Goal: Navigation & Orientation: Find specific page/section

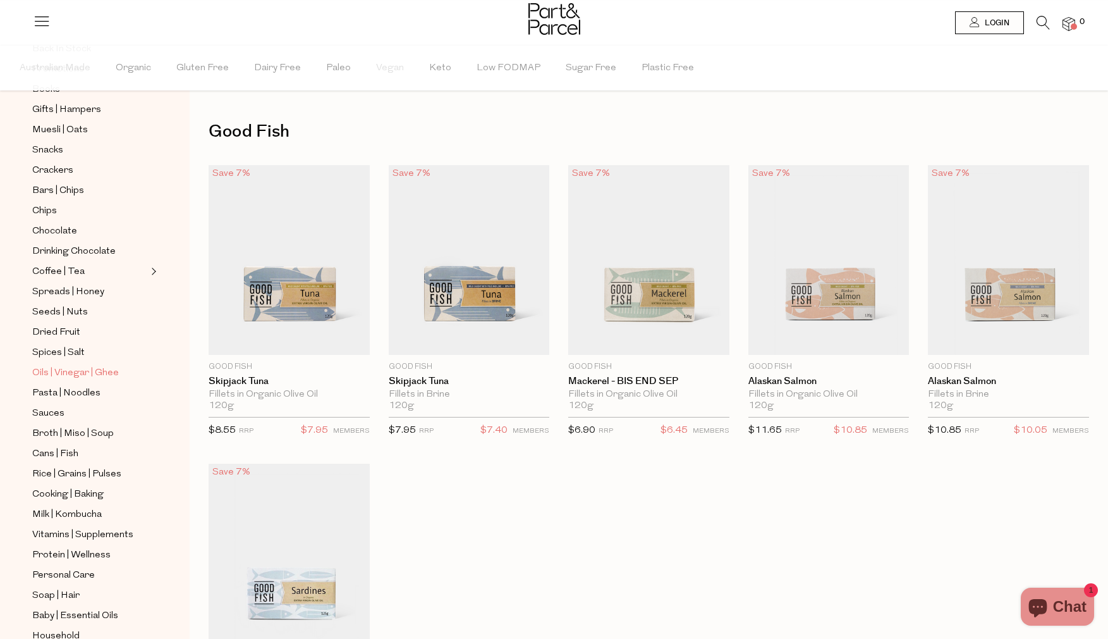
scroll to position [166, 0]
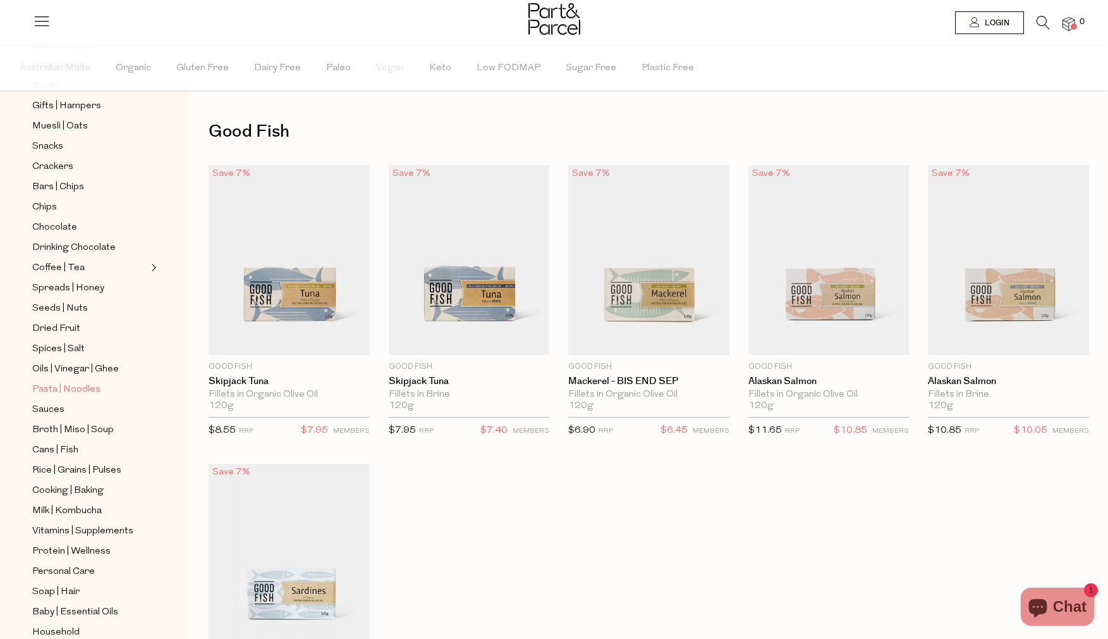
click at [88, 388] on span "Pasta | Noodles" at bounding box center [66, 389] width 68 height 15
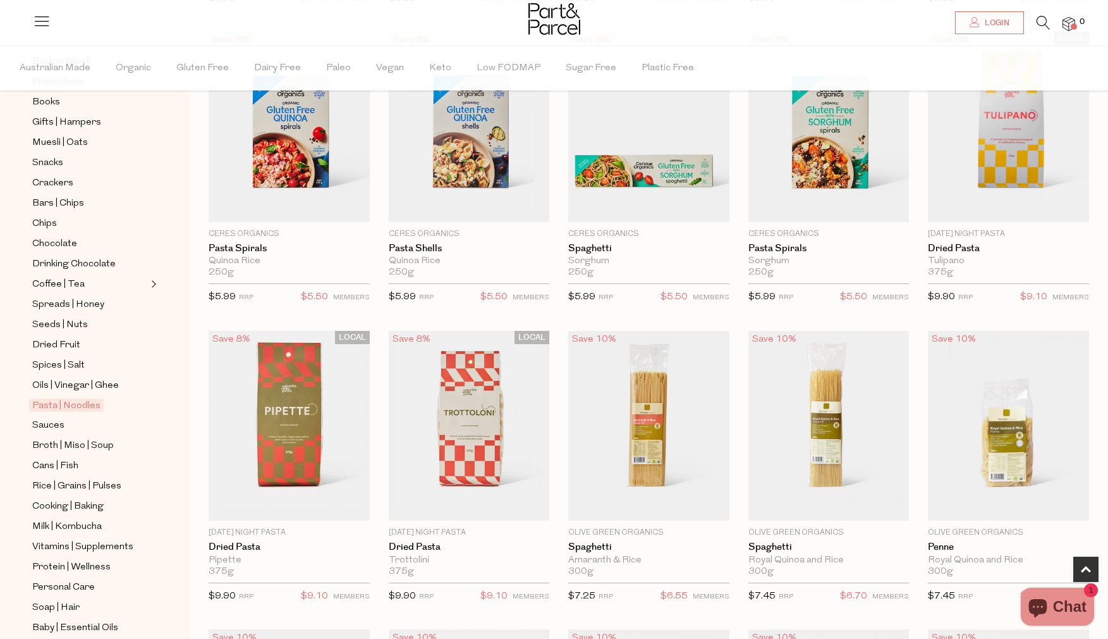
scroll to position [262, 0]
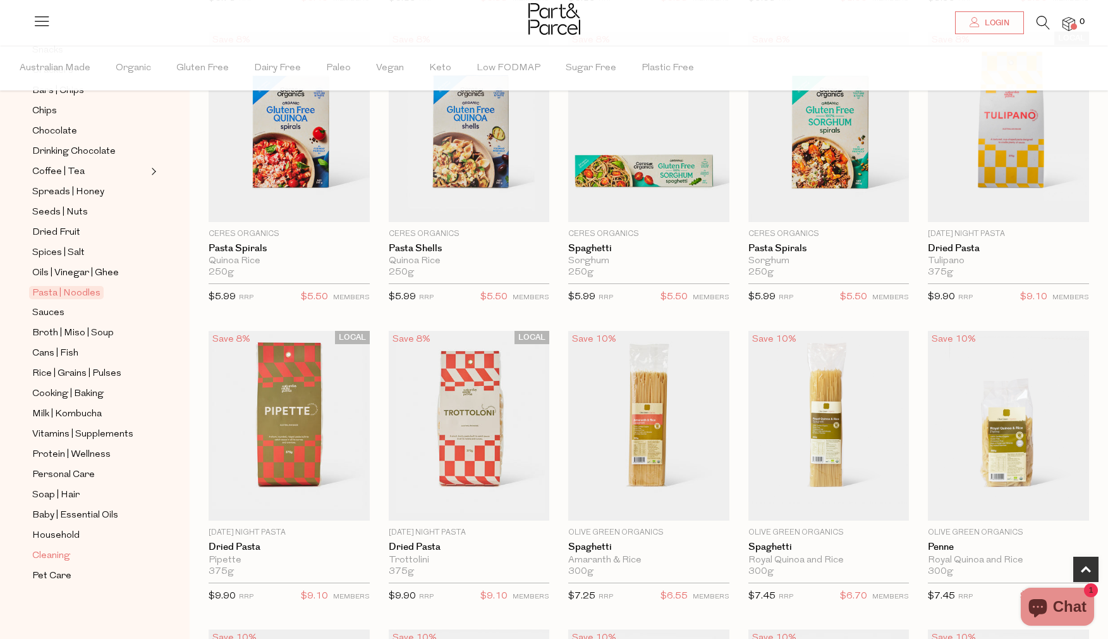
click at [63, 559] on span "Cleaning" at bounding box center [51, 555] width 38 height 15
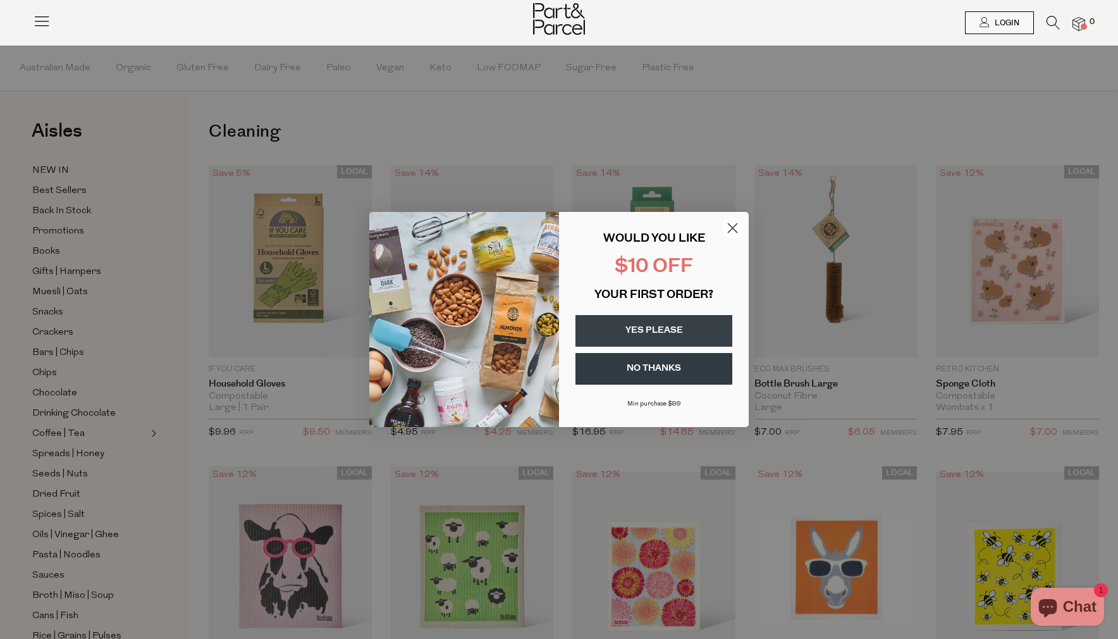
click at [731, 221] on circle "Close dialog" at bounding box center [732, 228] width 21 height 21
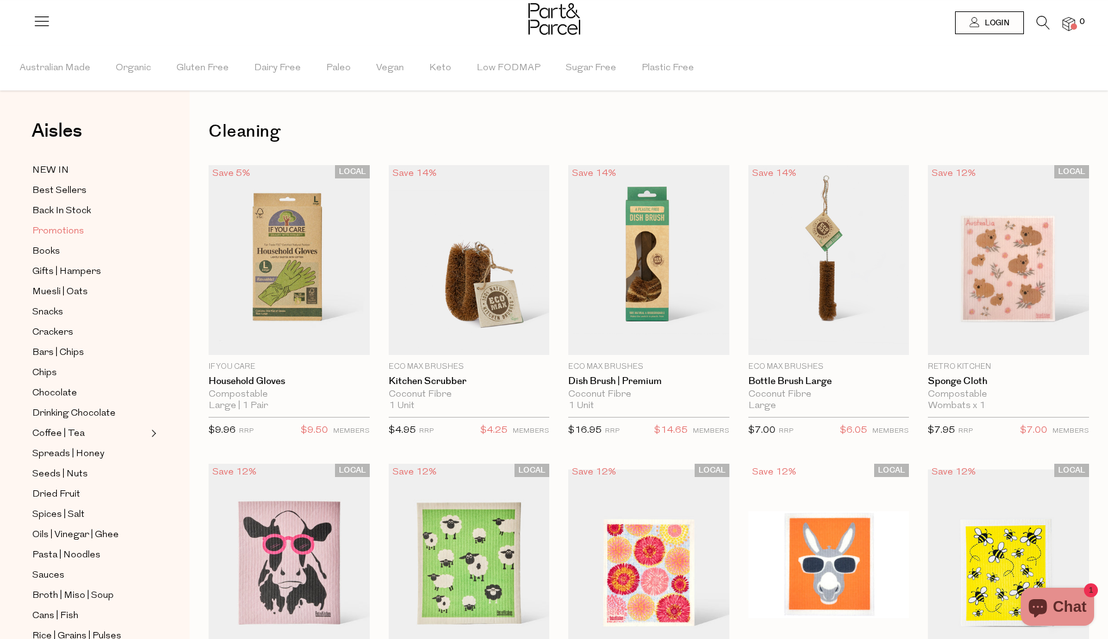
click at [77, 229] on span "Promotions" at bounding box center [58, 231] width 52 height 15
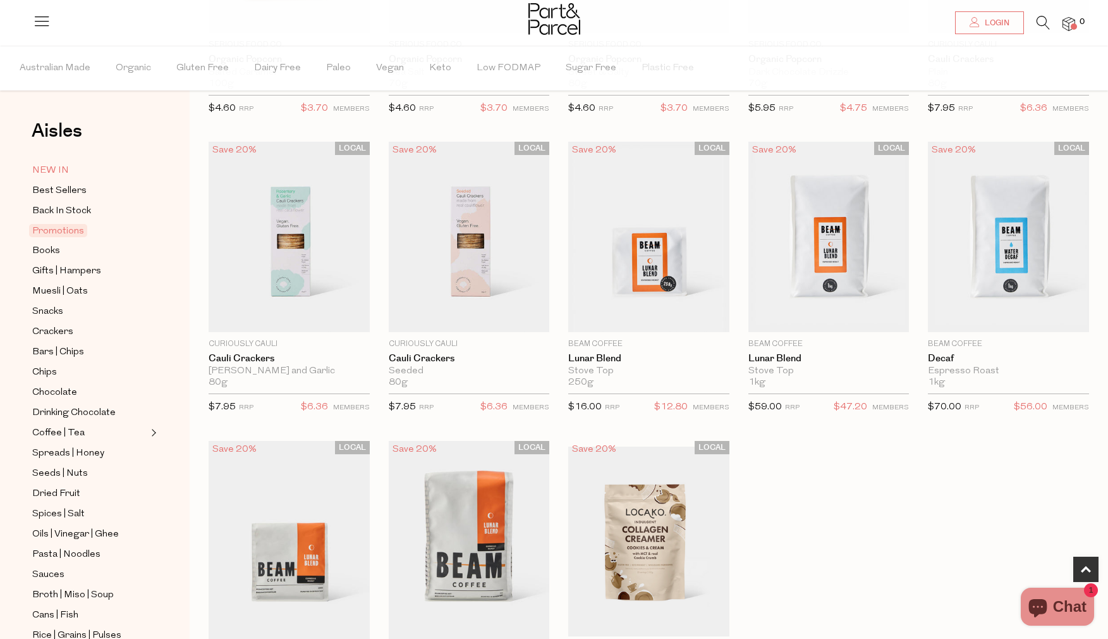
click at [57, 175] on span "NEW IN" at bounding box center [50, 170] width 37 height 15
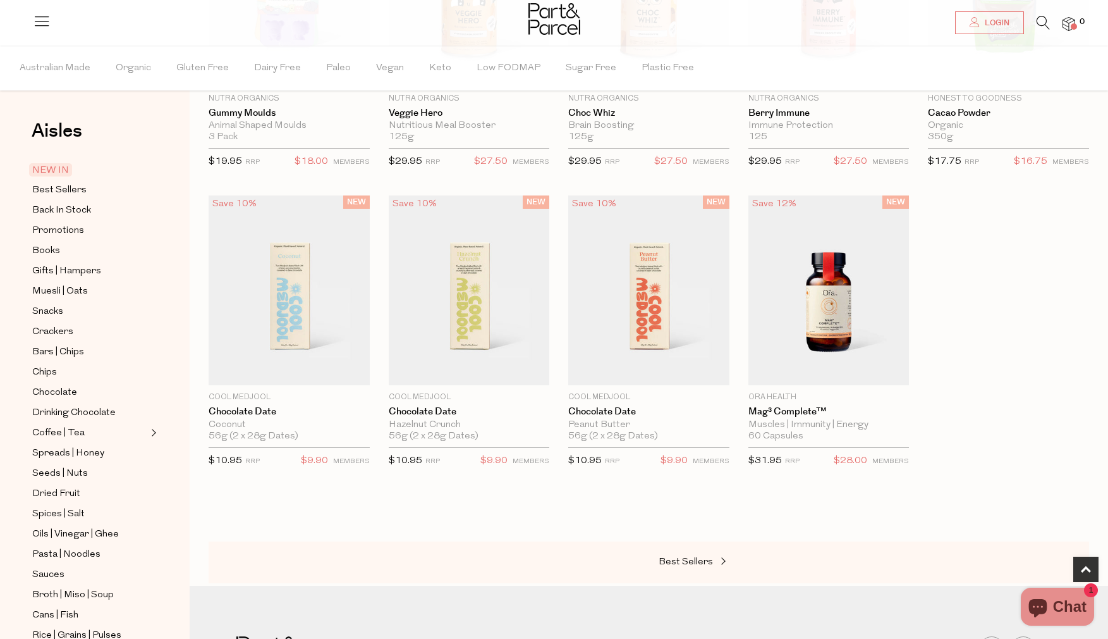
scroll to position [689, 0]
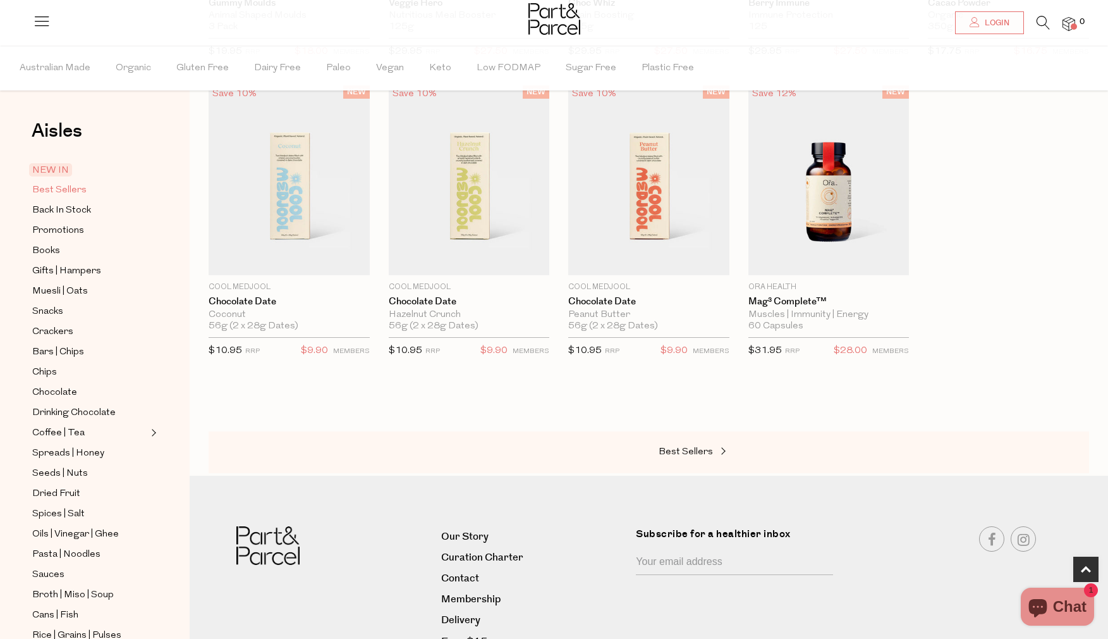
click at [70, 194] on span "Best Sellers" at bounding box center [59, 190] width 54 height 15
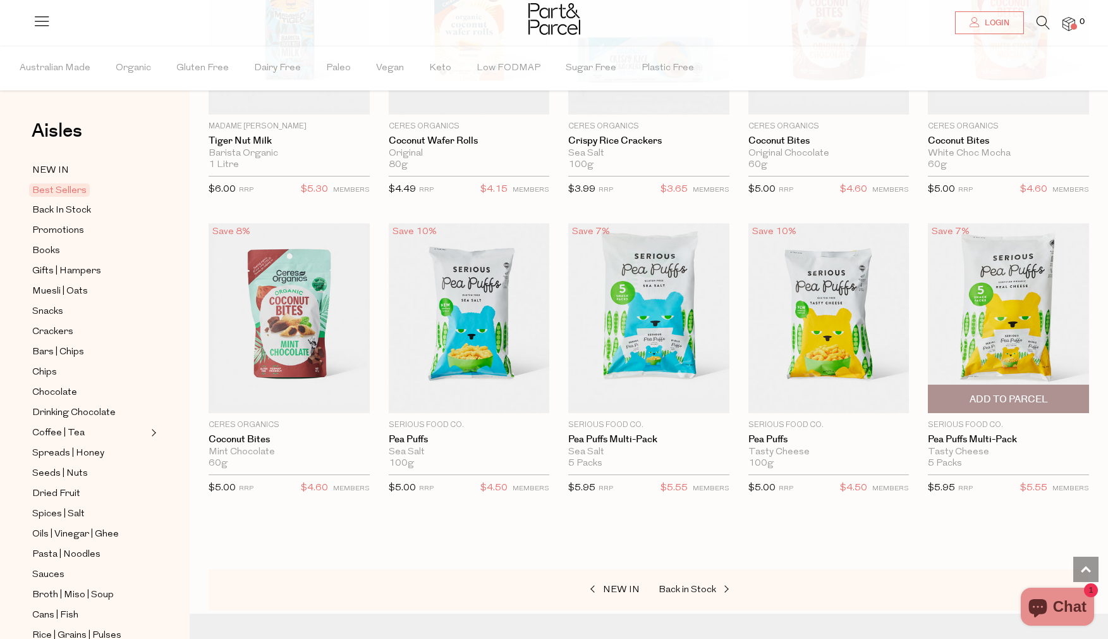
scroll to position [2028, 0]
